Goal: Find specific page/section: Find specific page/section

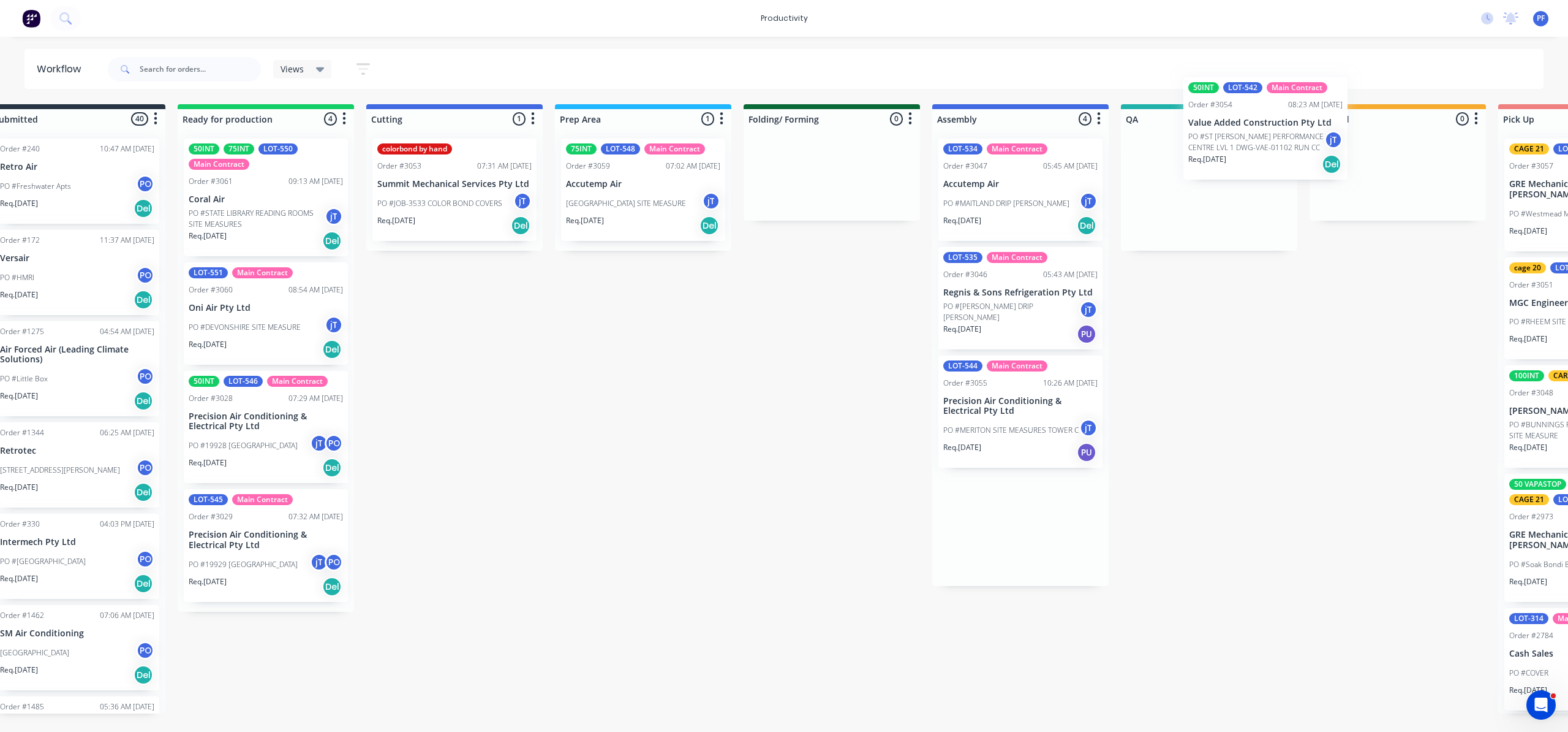
drag, startPoint x: 1032, startPoint y: 545, endPoint x: 1194, endPoint y: 160, distance: 417.7
click at [1194, 160] on div "Submitted 40 Order #240 10:47 AM [DATE] Retro Air PO #Freshwater Apts PO Req. […" at bounding box center [1152, 409] width 2398 height 609
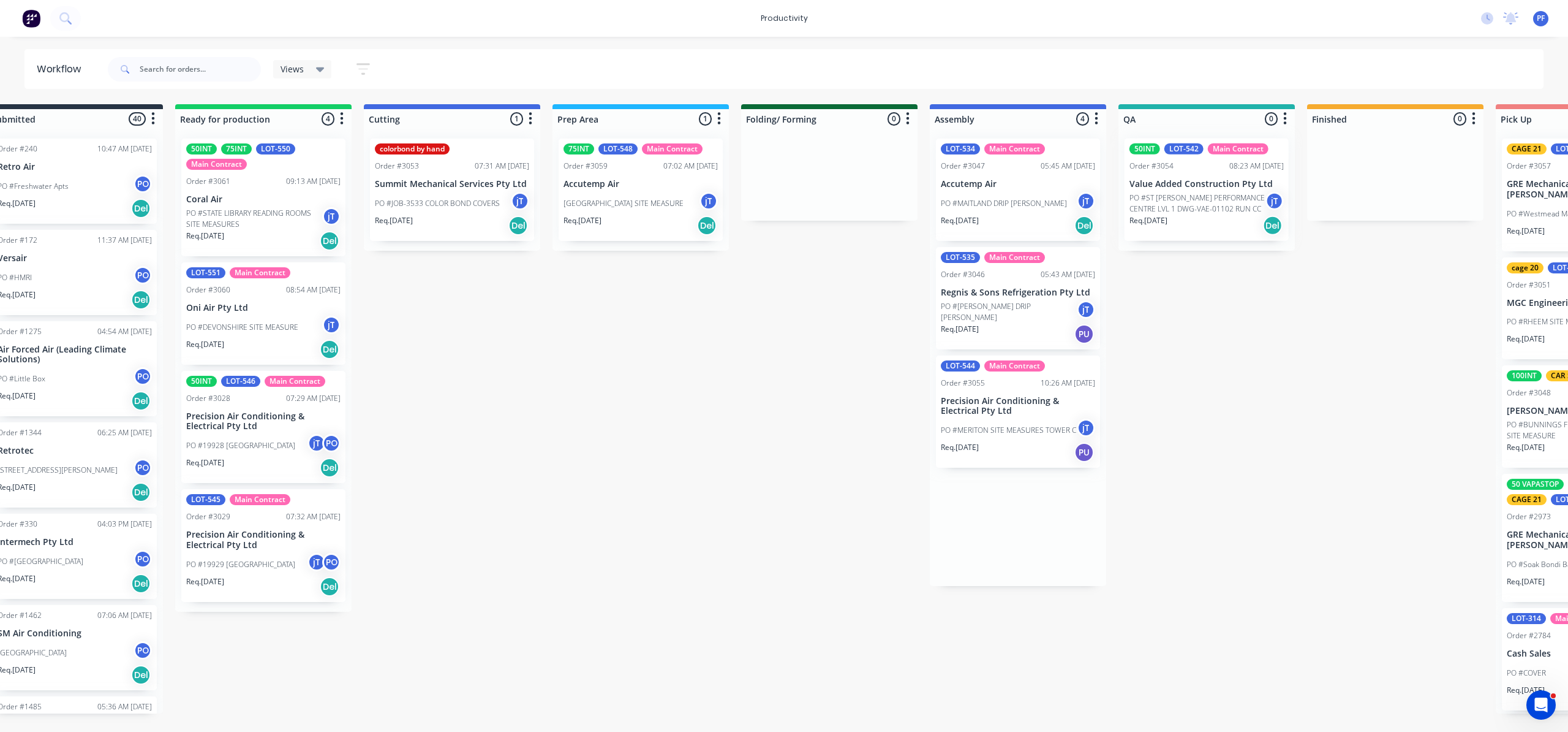
click at [1193, 189] on div at bounding box center [1207, 190] width 177 height 122
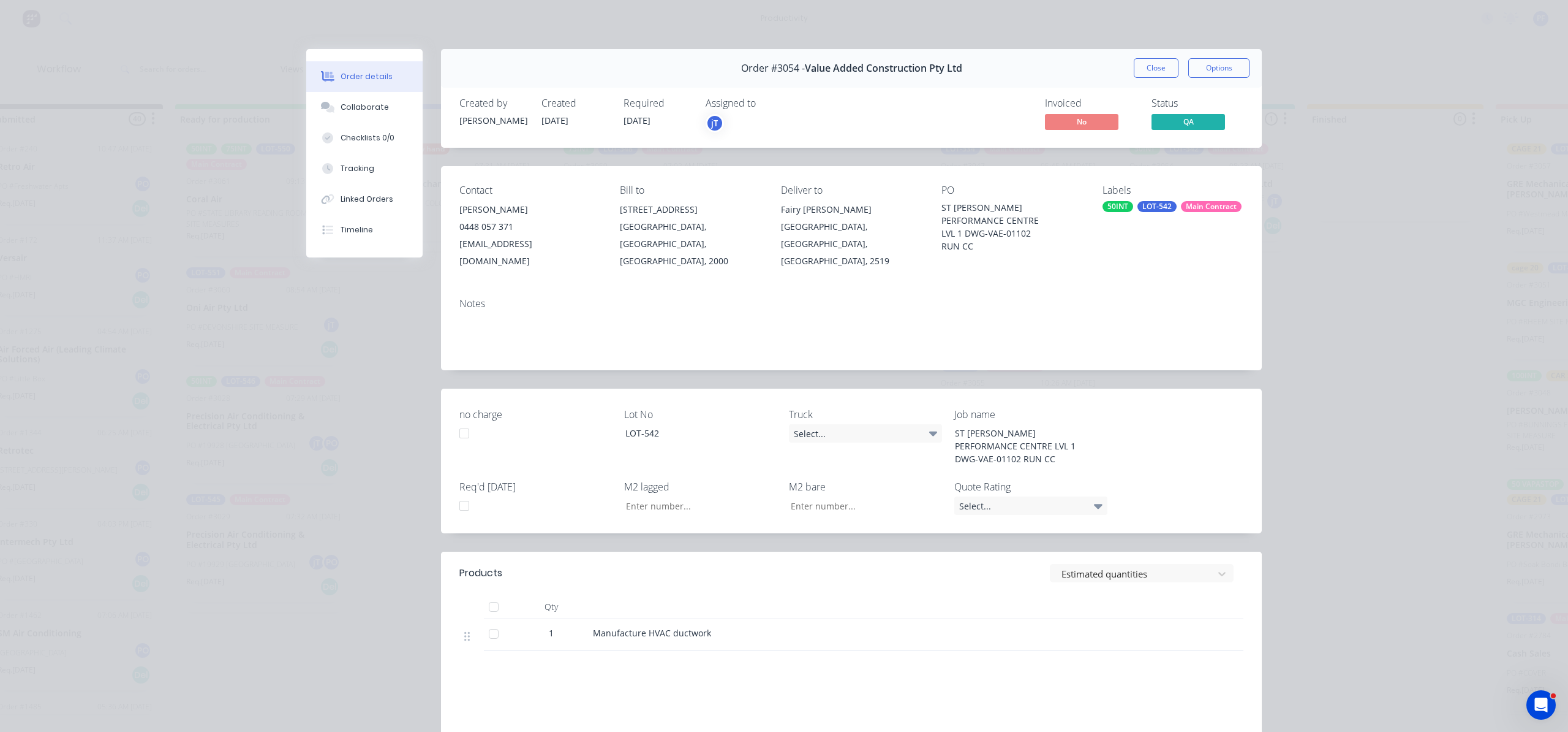
click at [1162, 204] on div "LOT-542" at bounding box center [1156, 207] width 39 height 11
click at [1121, 317] on div at bounding box center [1118, 314] width 25 height 25
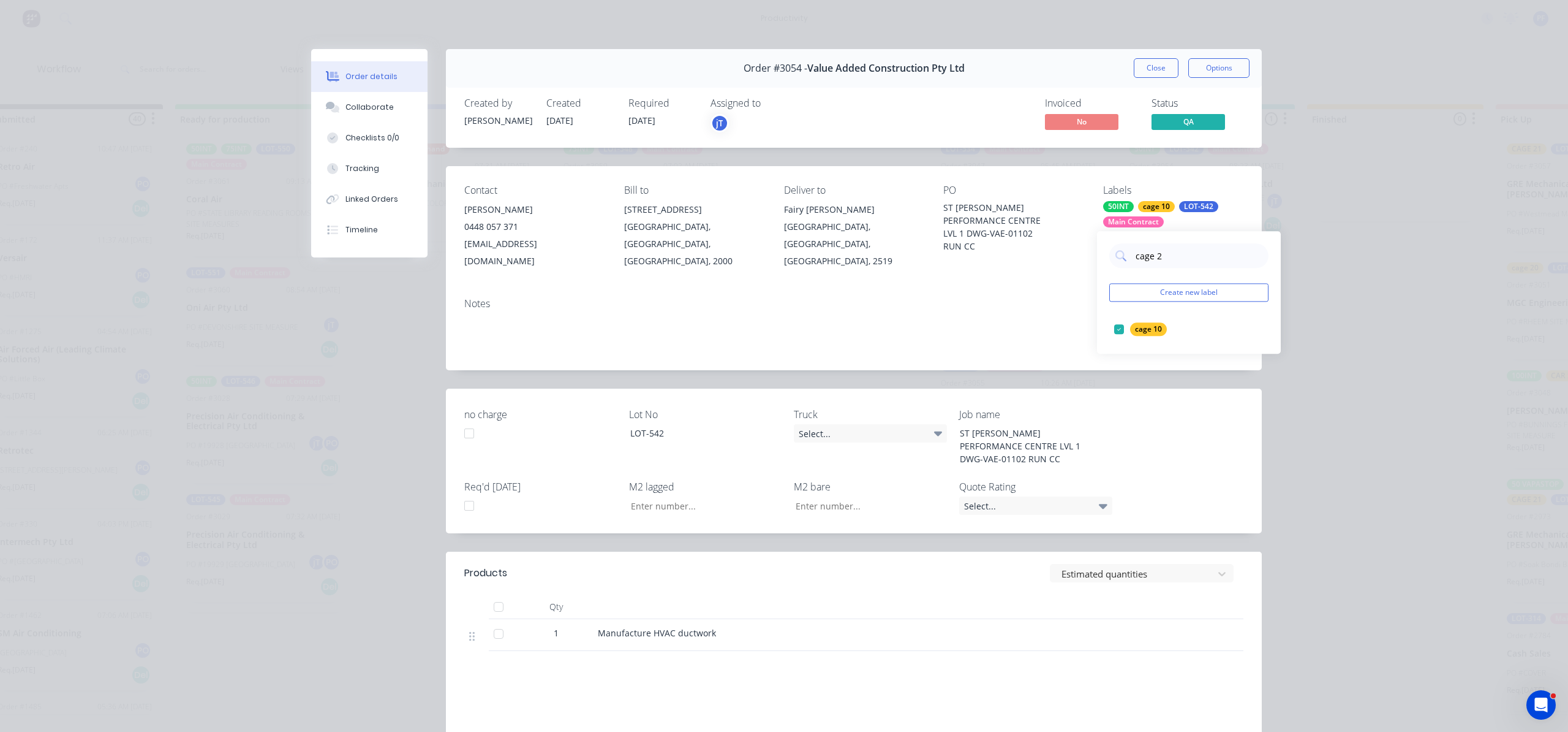
type input "cage 29"
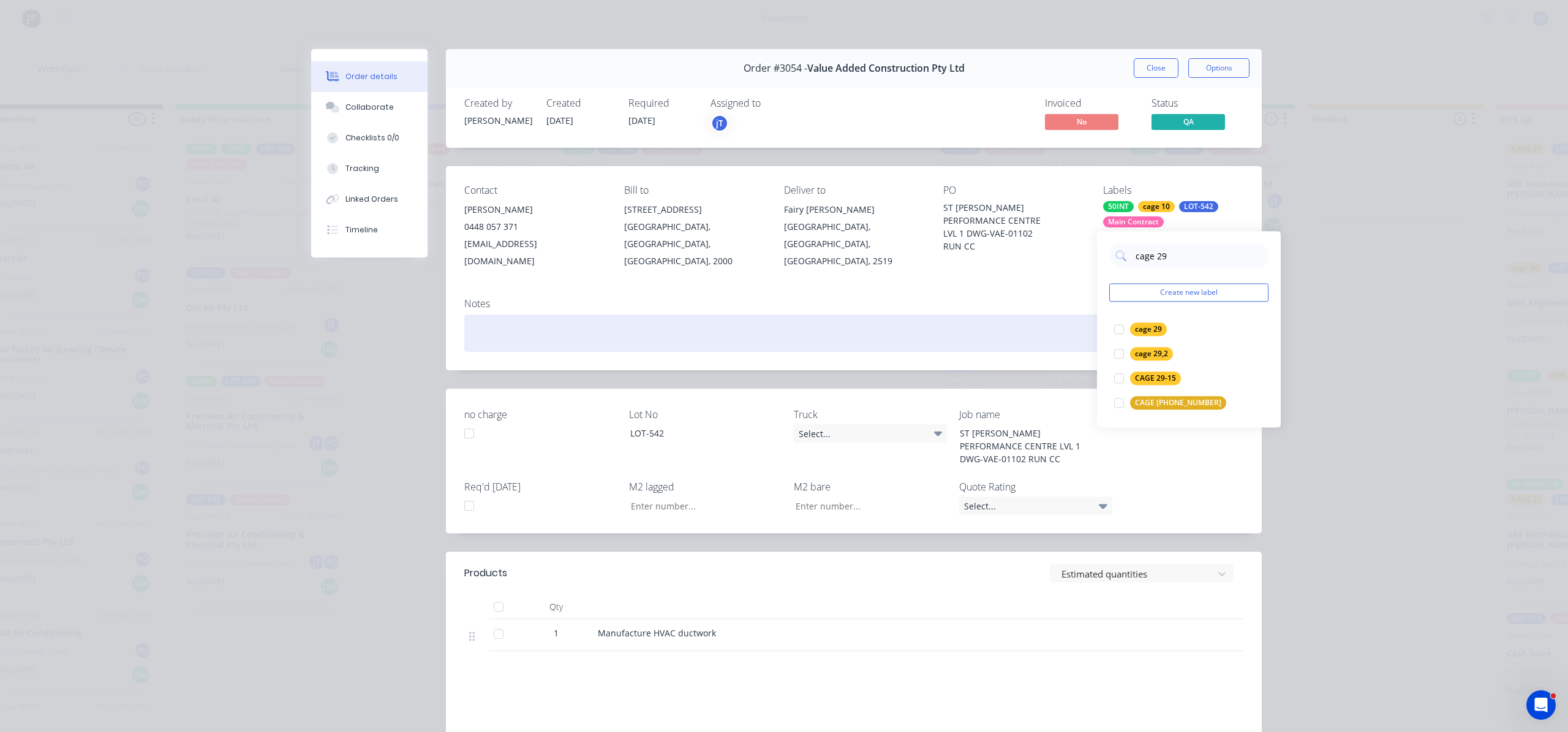
drag, startPoint x: 1120, startPoint y: 335, endPoint x: 1045, endPoint y: 332, distance: 75.1
click at [1113, 334] on div at bounding box center [1119, 329] width 25 height 25
drag, startPoint x: 1002, startPoint y: 333, endPoint x: 1008, endPoint y: 328, distance: 7.8
click at [1005, 331] on div at bounding box center [853, 333] width 779 height 37
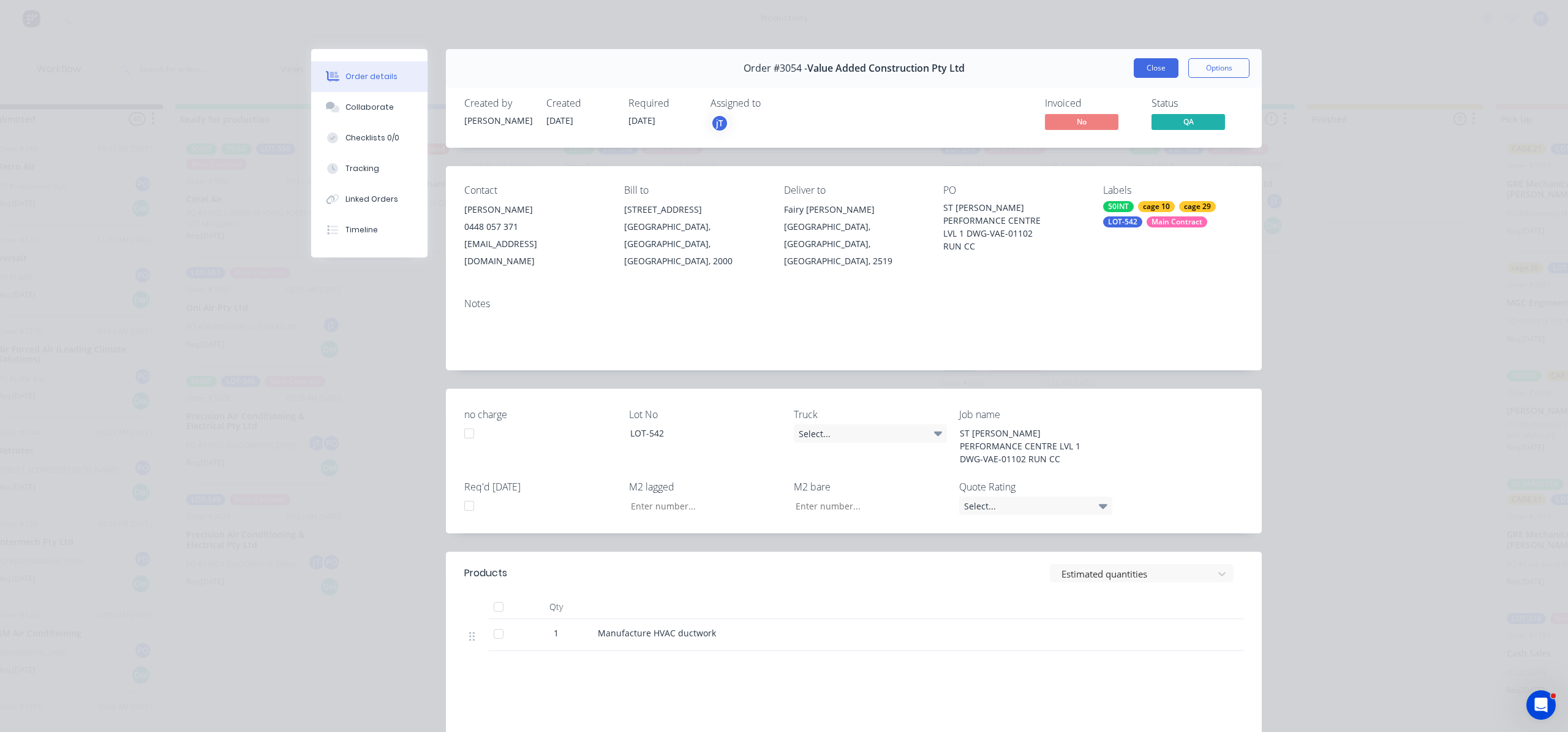
click at [1140, 69] on button "Close" at bounding box center [1156, 68] width 44 height 20
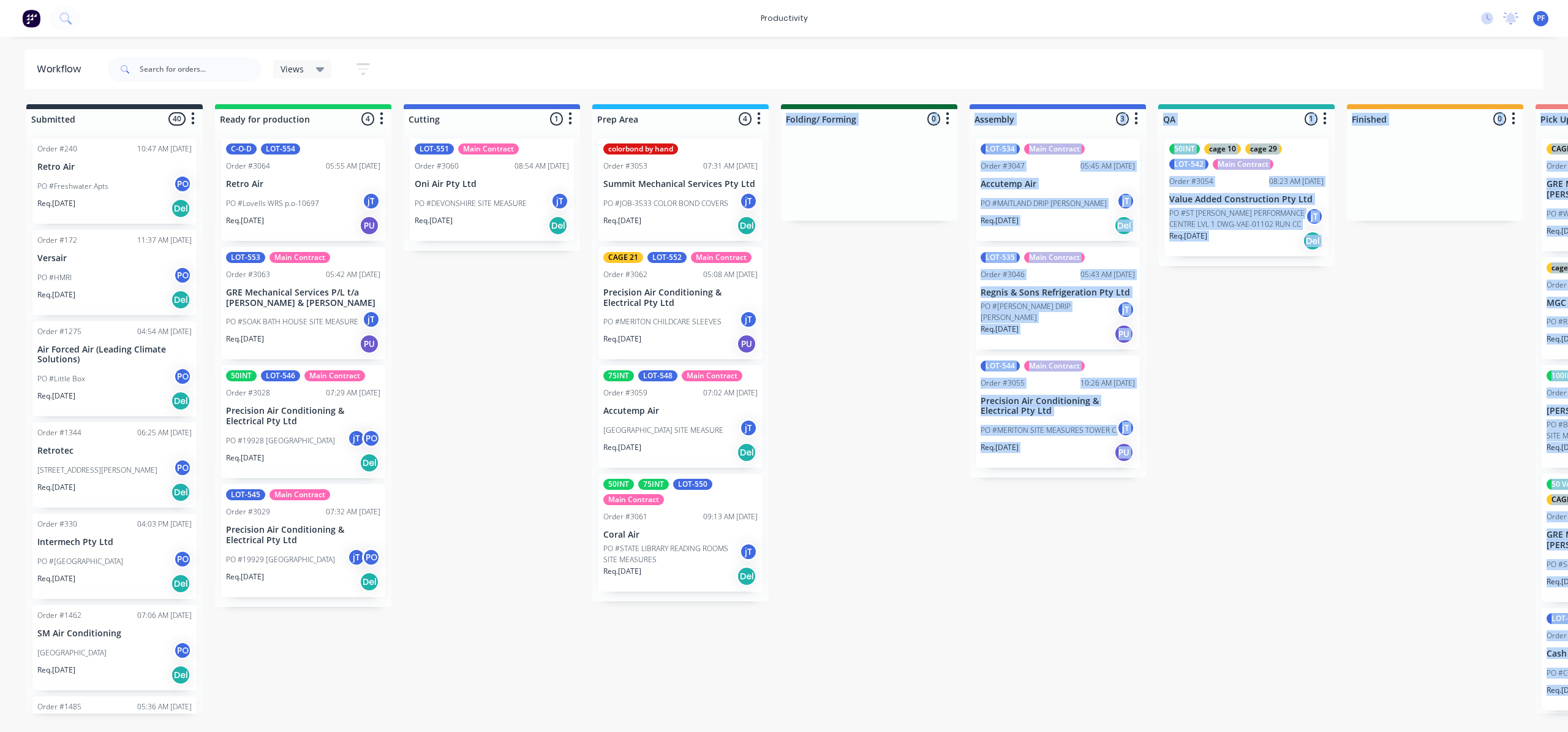
drag, startPoint x: 684, startPoint y: 731, endPoint x: 951, endPoint y: 719, distance: 267.3
click at [951, 658] on html "productivity productivity Workflow Planner Delivery Scheduling Timesheets No ne…" at bounding box center [784, 329] width 1568 height 658
click at [849, 609] on div "Submitted 40 Order #240 10:47 AM [DATE] Retro Air PO #Freshwater Apts PO Req. […" at bounding box center [1190, 409] width 2398 height 609
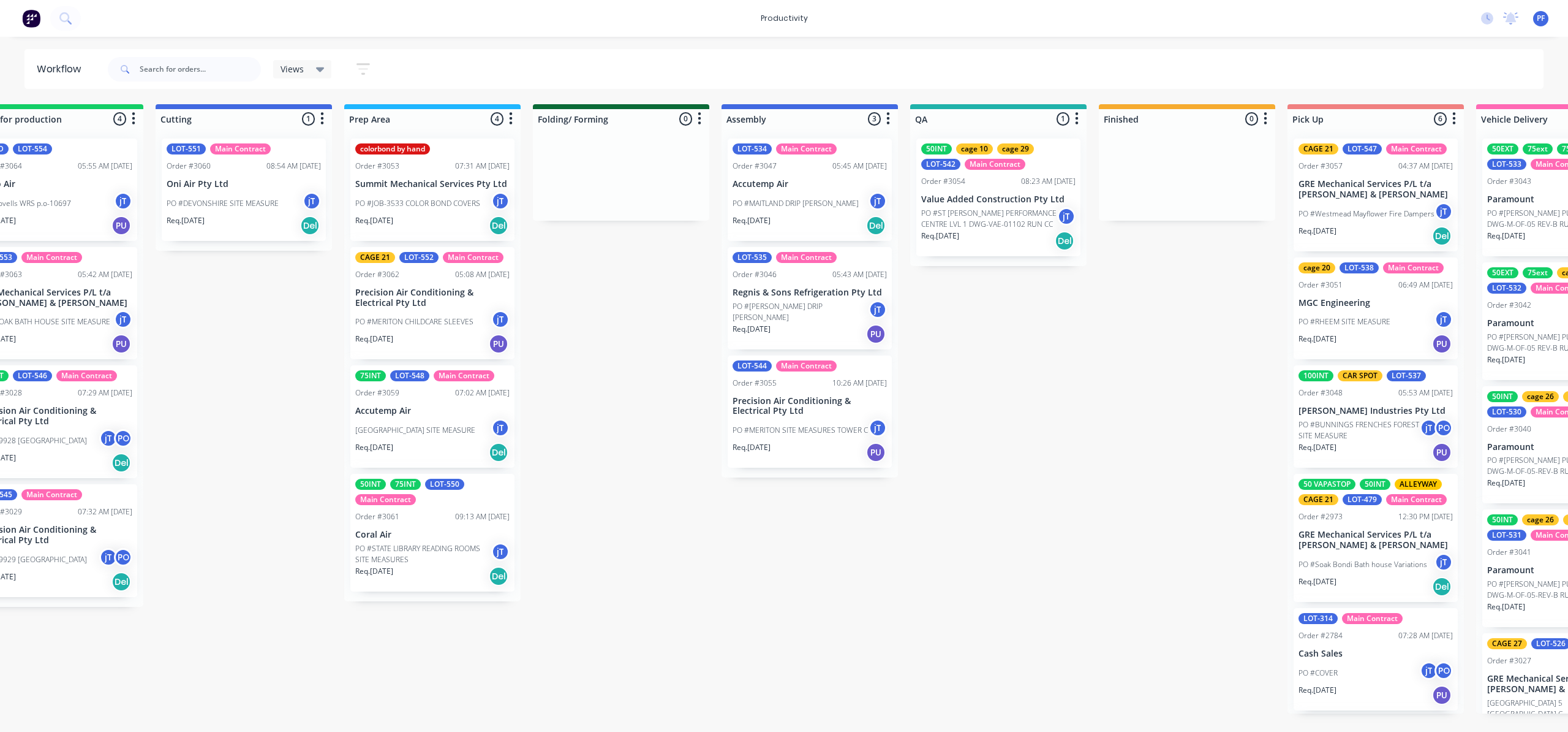
scroll to position [0, 255]
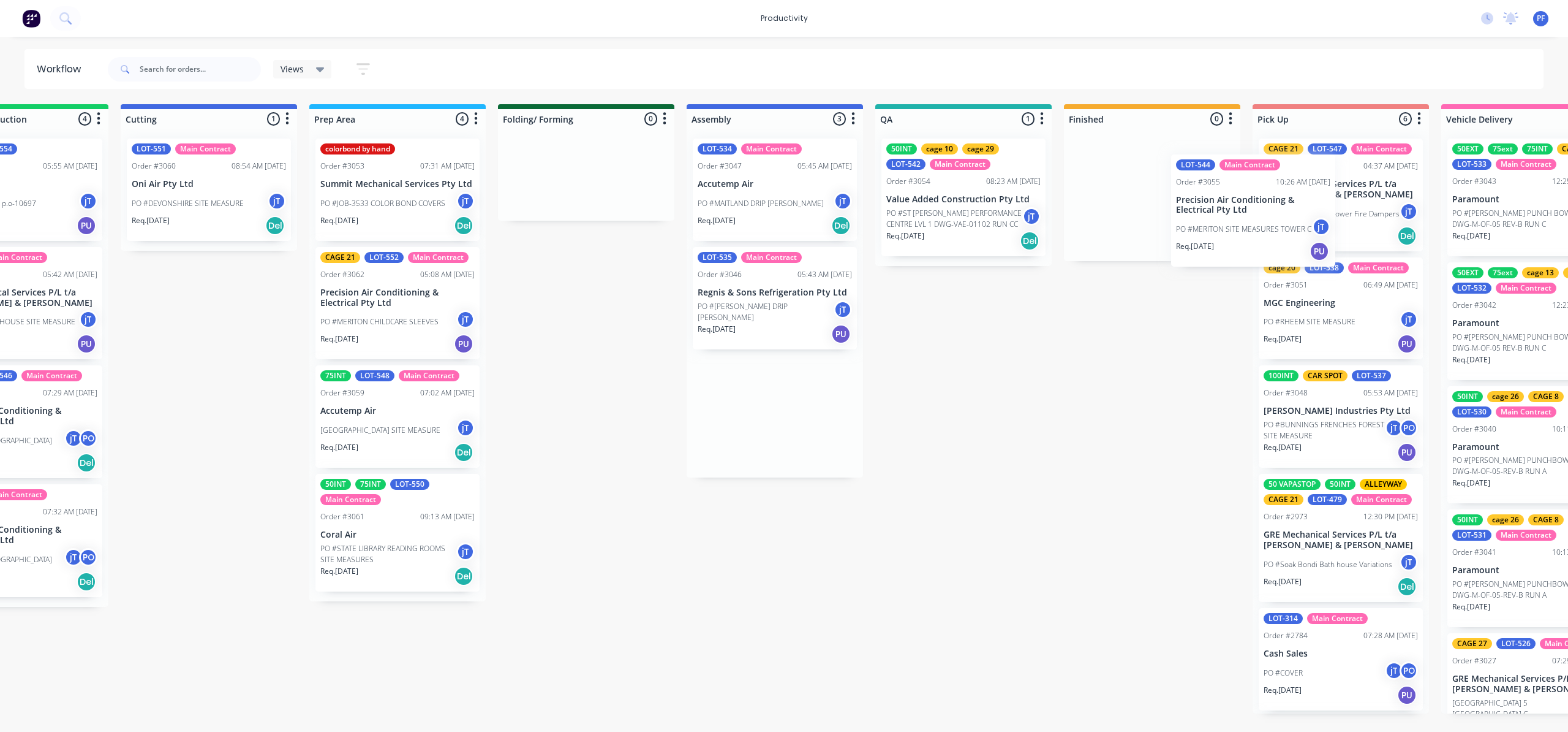
drag, startPoint x: 758, startPoint y: 412, endPoint x: 1215, endPoint y: 199, distance: 504.2
click at [1215, 200] on div "Submitted 40 Order #240 10:47 AM [DATE] Retro Air PO #Freshwater Apts PO Req. […" at bounding box center [907, 409] width 2398 height 609
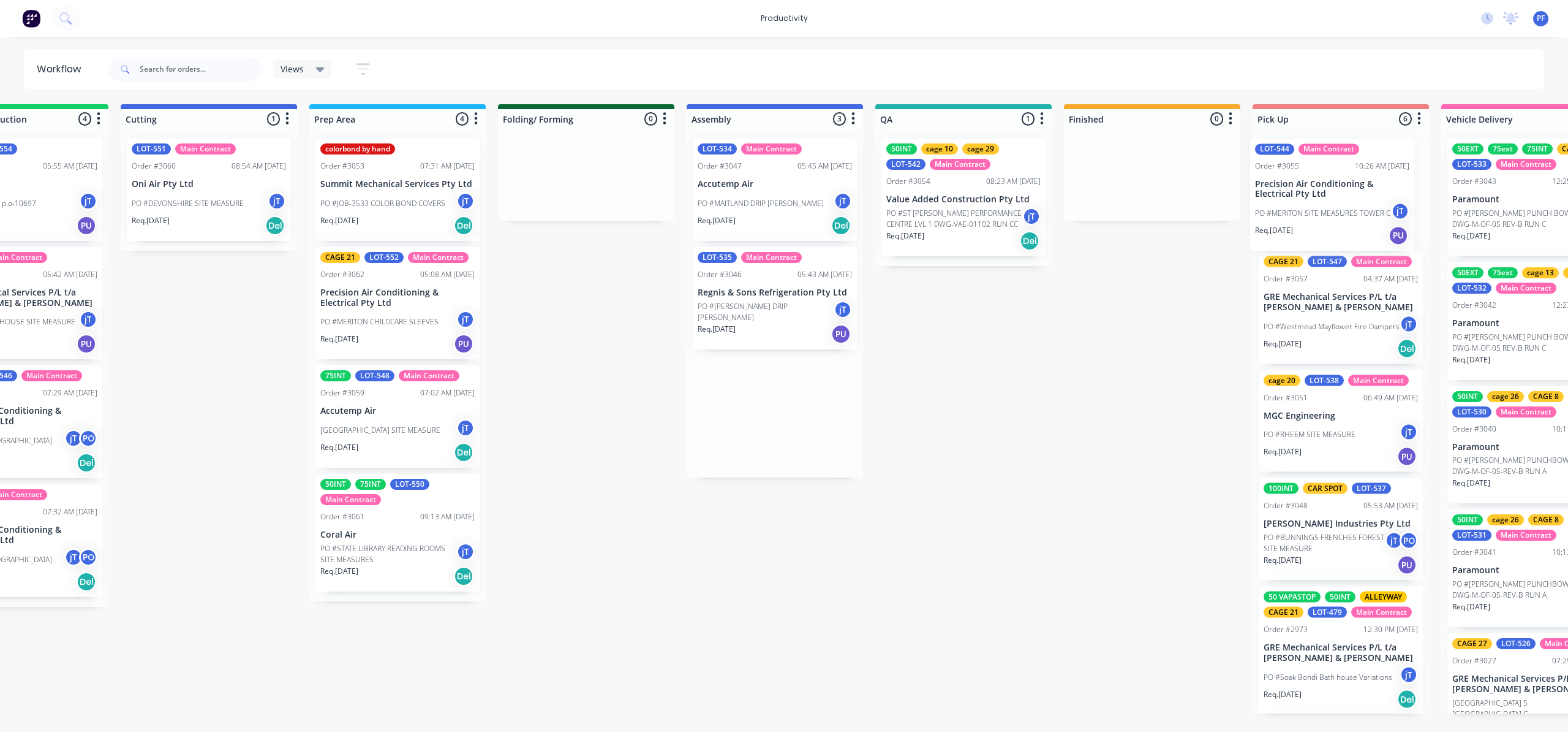
scroll to position [0, 291]
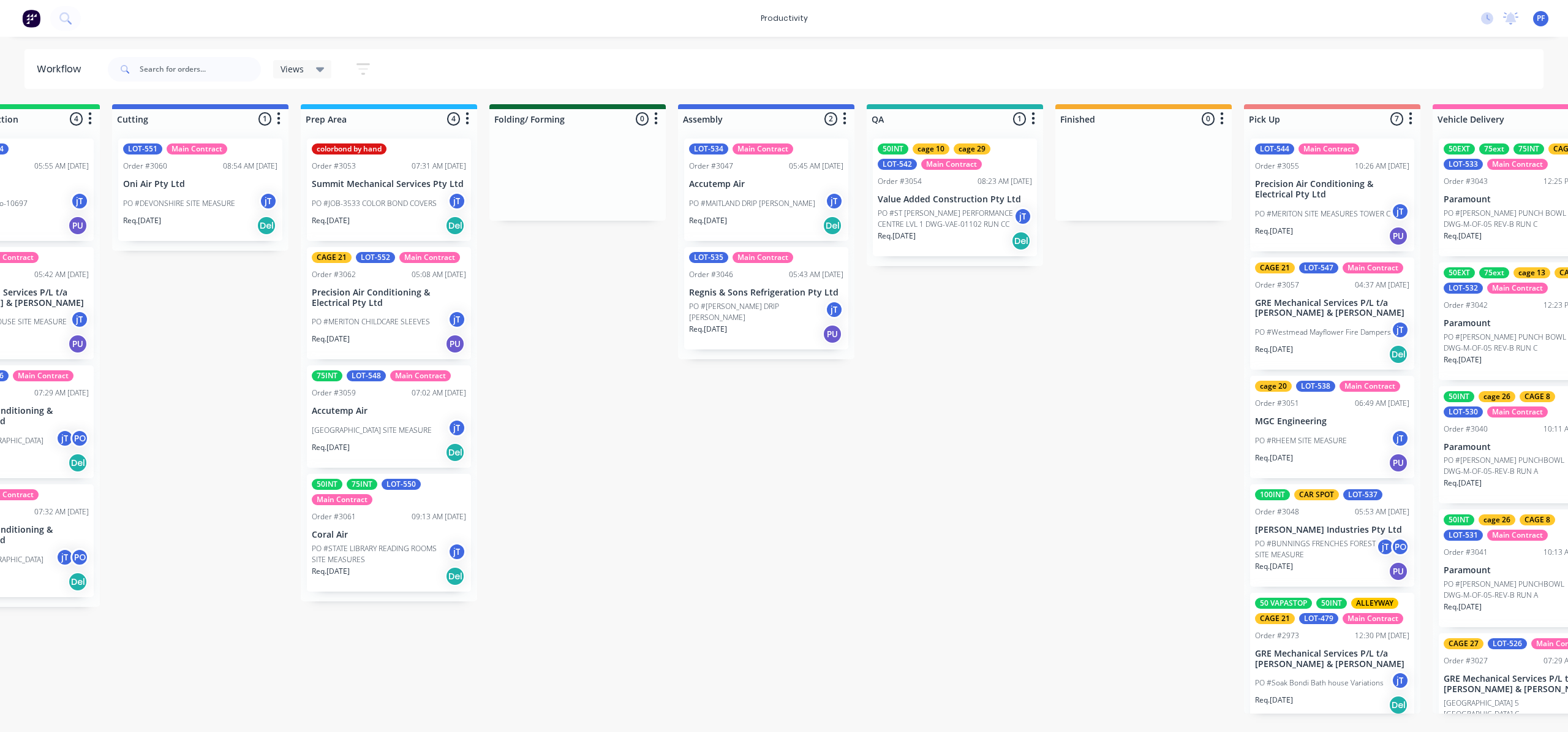
click at [1309, 182] on p "Precision Air Conditioning & Electrical Pty Ltd" at bounding box center [1332, 189] width 154 height 21
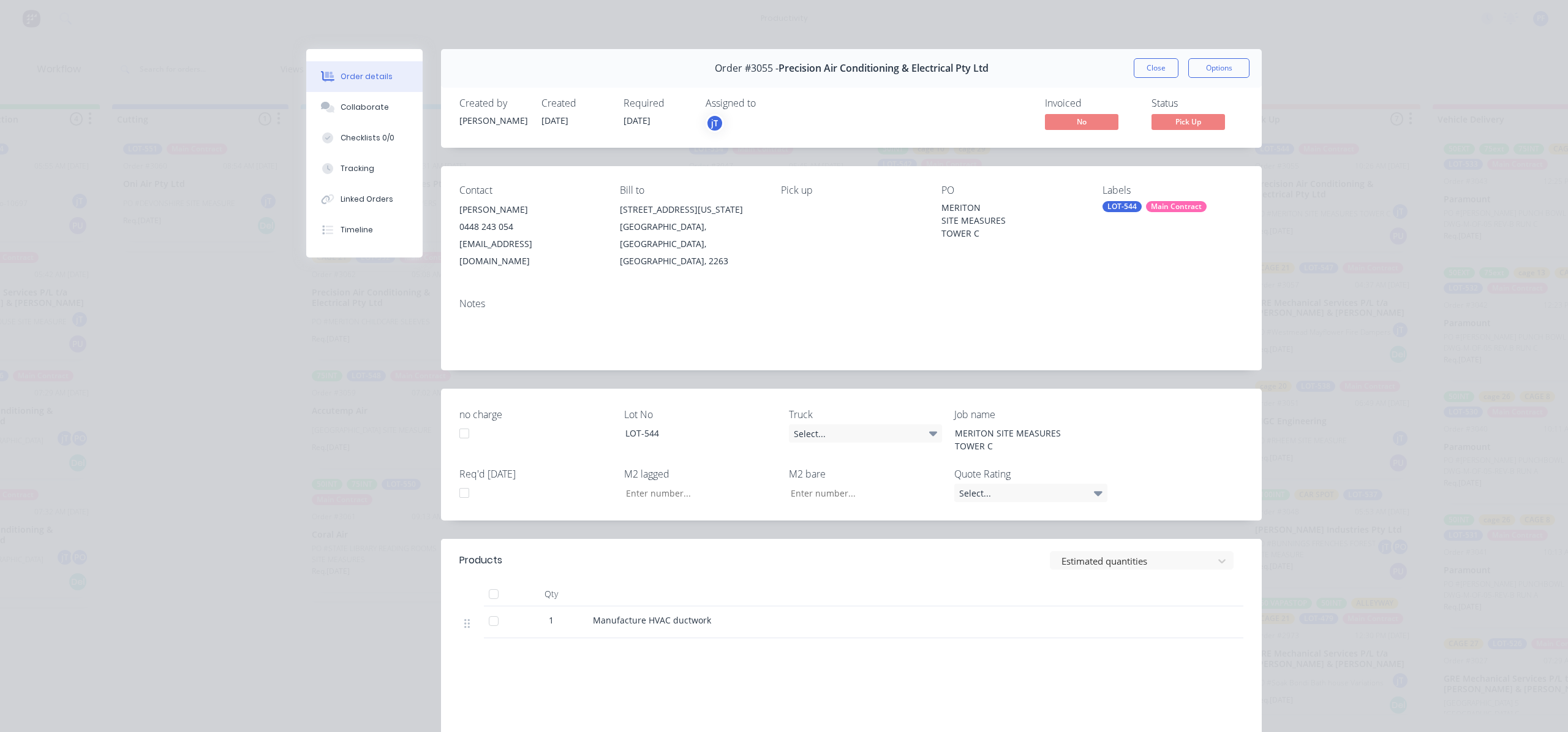
click at [1194, 201] on div "LOT-544 Main Contract" at bounding box center [1173, 207] width 141 height 11
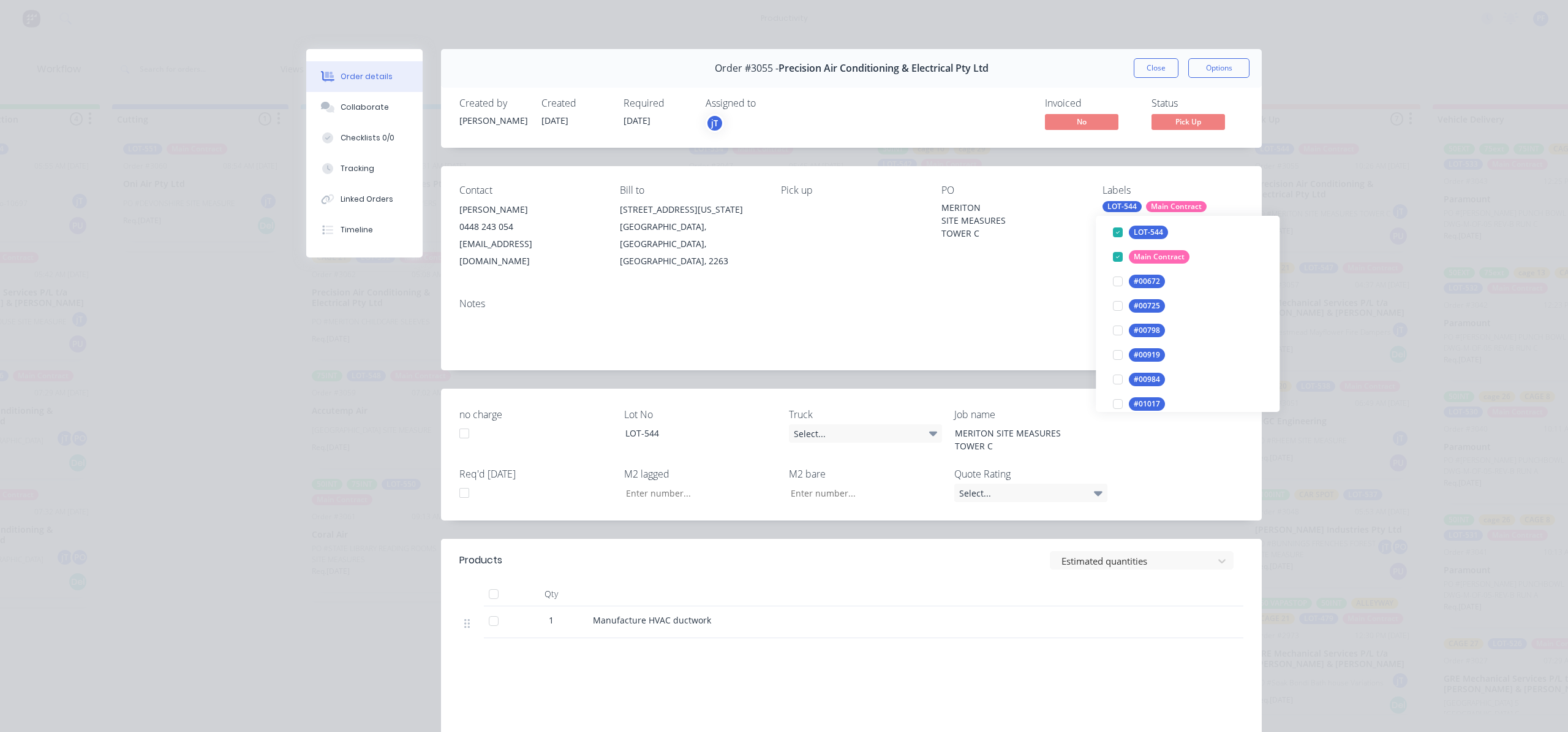
scroll to position [0, 0]
click at [1156, 236] on input "text" at bounding box center [1197, 240] width 128 height 25
type input "cage 21"
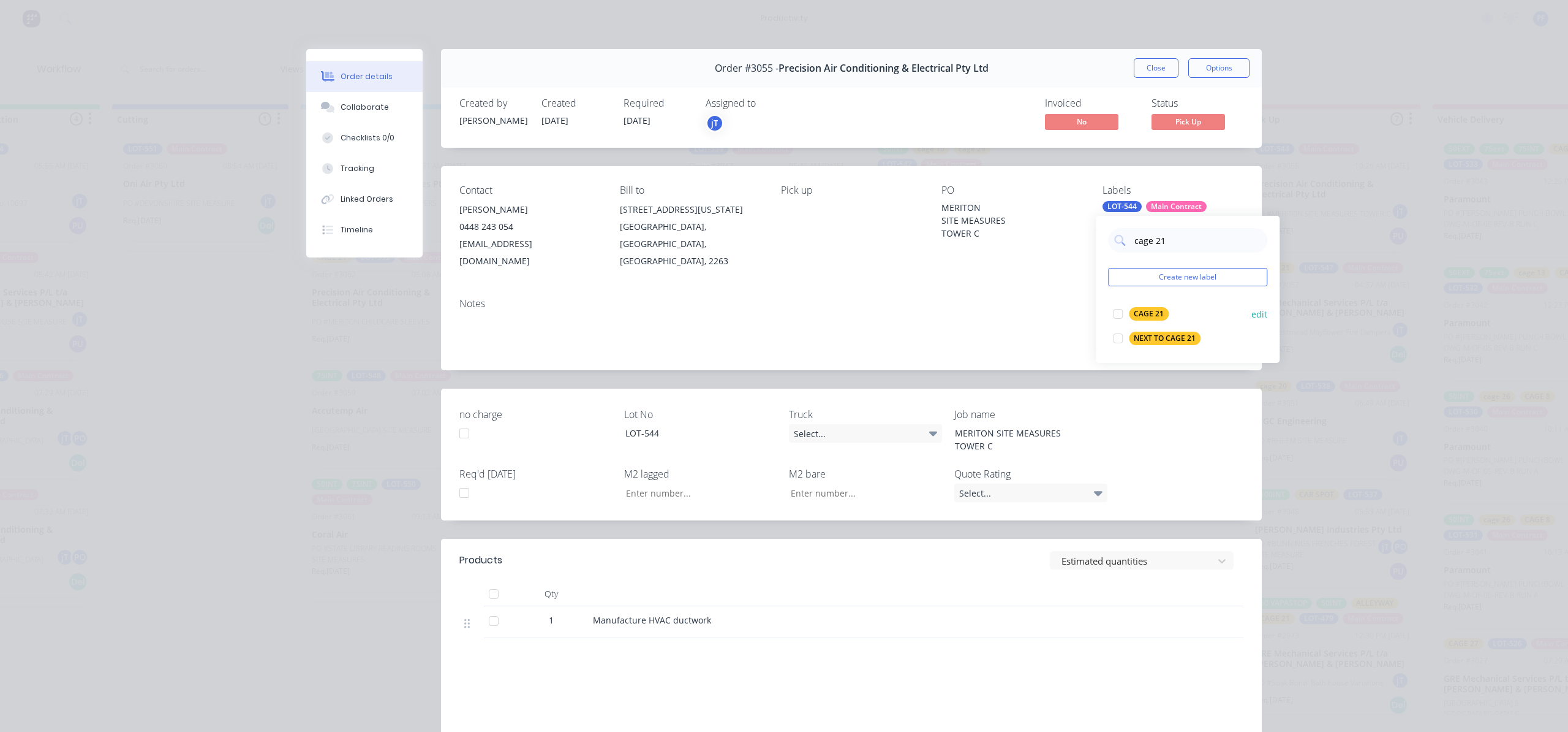
click at [1162, 306] on button "CAGE 21" at bounding box center [1140, 314] width 66 height 17
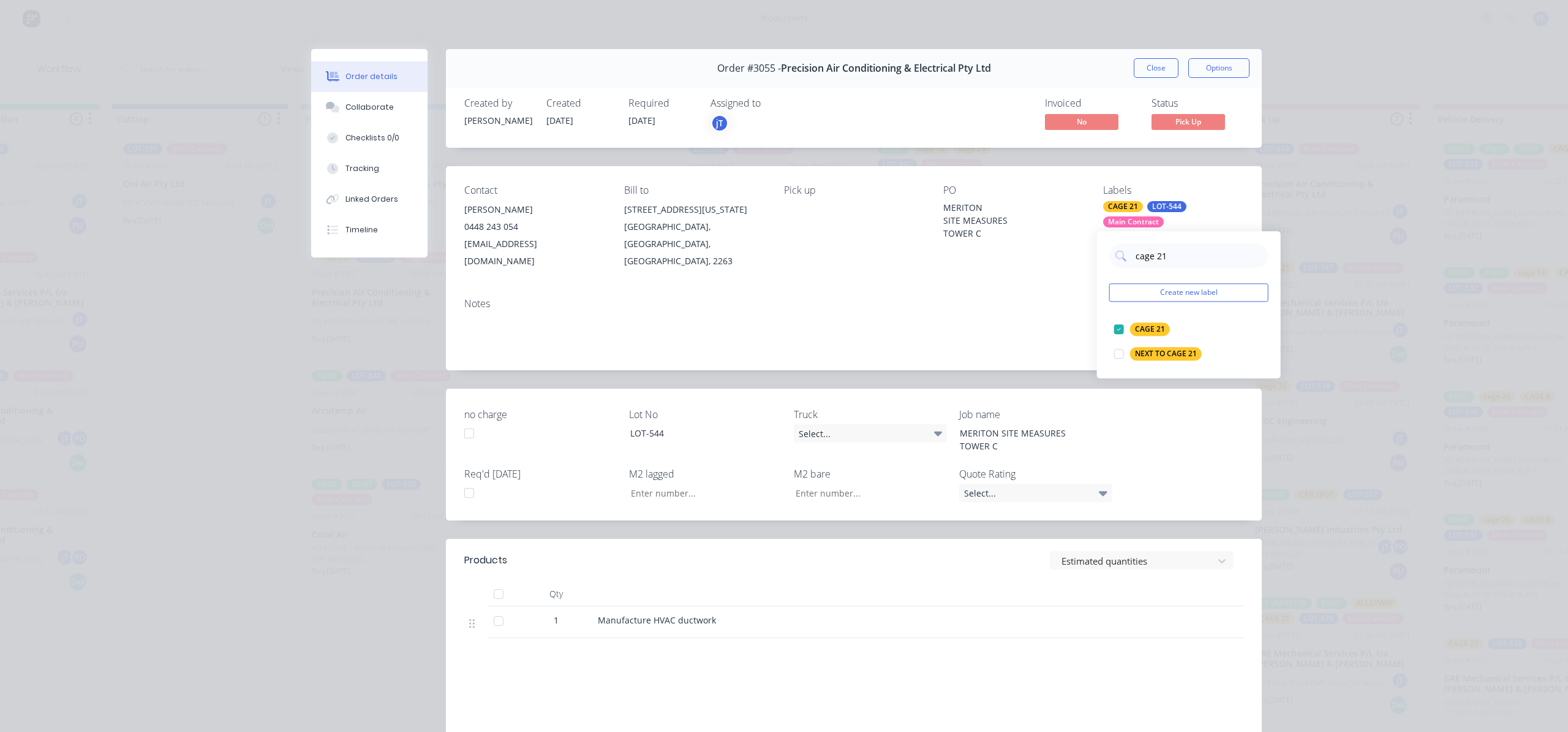
click at [1076, 288] on div "Notes" at bounding box center [854, 329] width 816 height 82
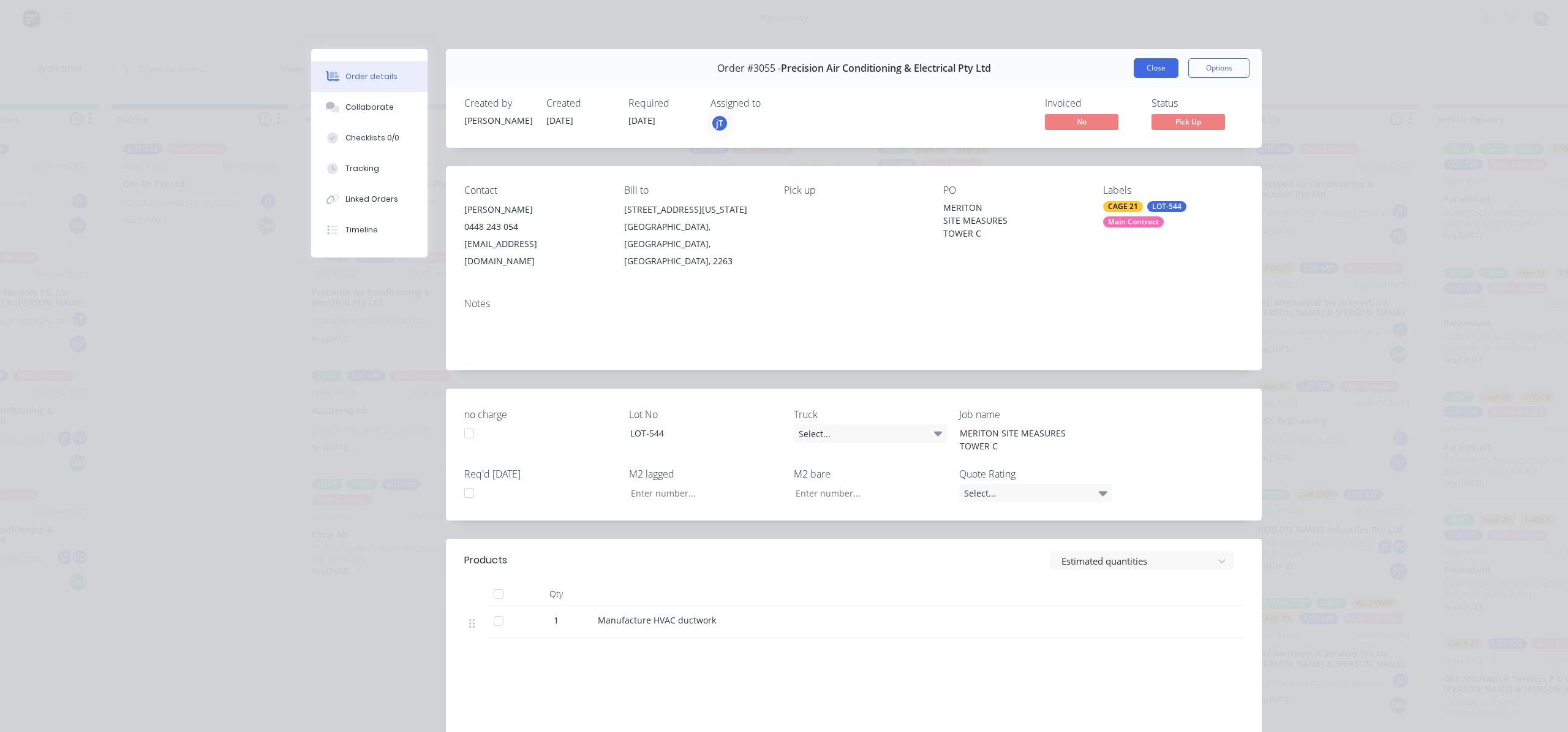
click at [1137, 67] on button "Close" at bounding box center [1156, 68] width 44 height 20
